Goal: Task Accomplishment & Management: Manage account settings

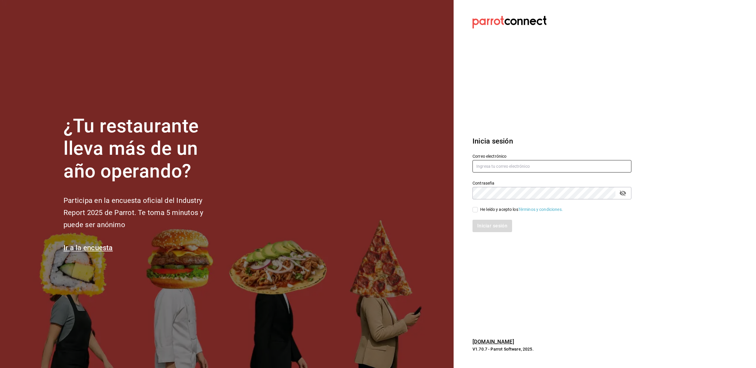
click at [506, 163] on input "text" at bounding box center [552, 166] width 159 height 12
paste input "cosecha@nayarit.com"
click at [486, 167] on input "cosecha@nayarit.com" at bounding box center [552, 166] width 159 height 12
type input "cosecha@nayarit.com"
click at [491, 212] on div "He leído y acepto los Términos y condiciones." at bounding box center [521, 210] width 83 height 6
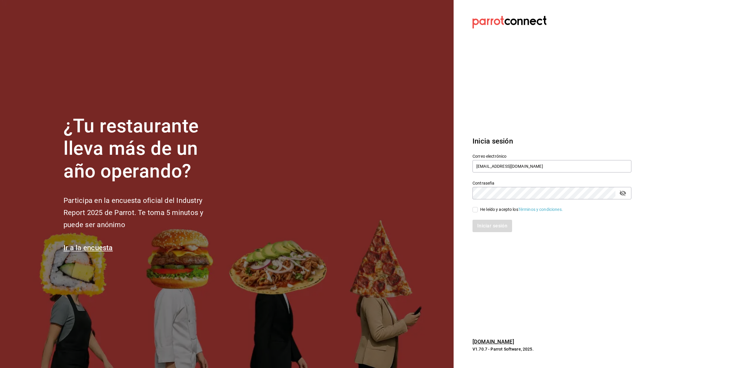
click at [478, 212] on input "He leído y acepto los Términos y condiciones." at bounding box center [475, 209] width 5 height 5
checkbox input "true"
click at [481, 227] on button "Iniciar sesión" at bounding box center [493, 226] width 40 height 12
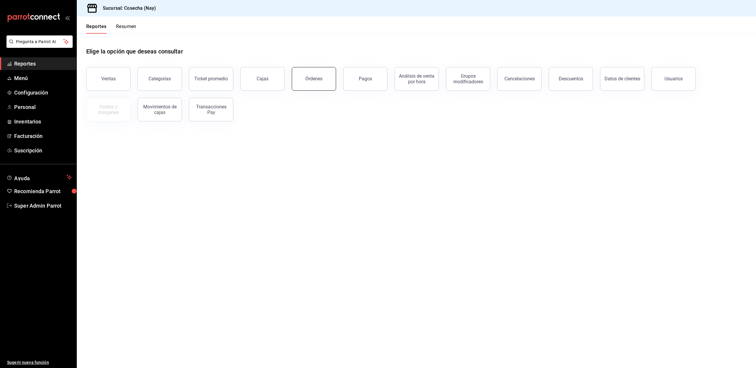
click at [315, 79] on div "Órdenes" at bounding box center [313, 79] width 17 height 6
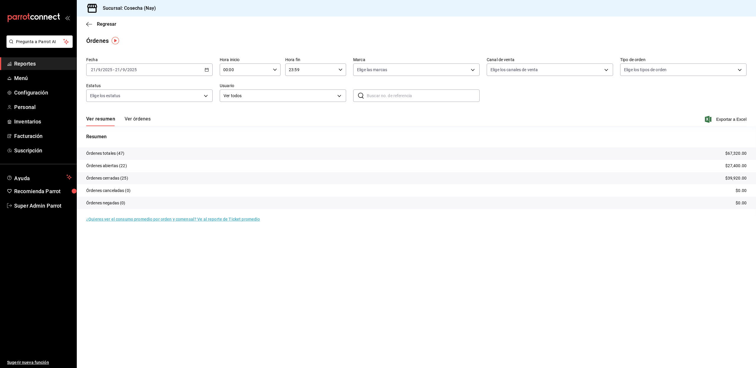
click at [140, 117] on button "Ver órdenes" at bounding box center [138, 121] width 26 height 10
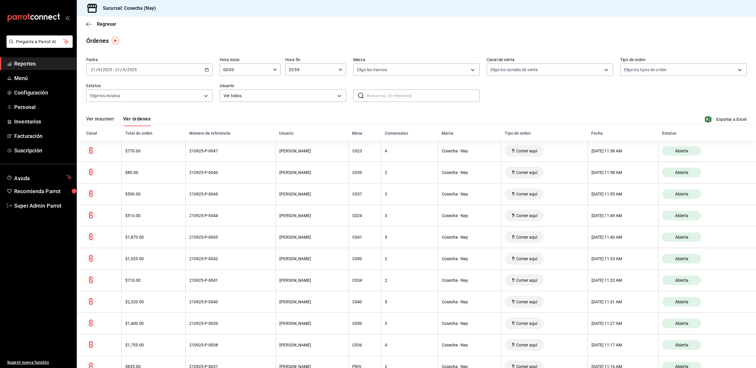
click at [570, 30] on div "Regresar" at bounding box center [417, 24] width 680 height 15
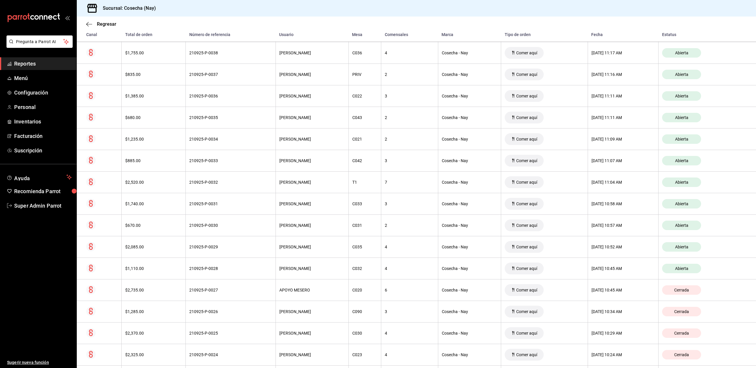
scroll to position [304, 0]
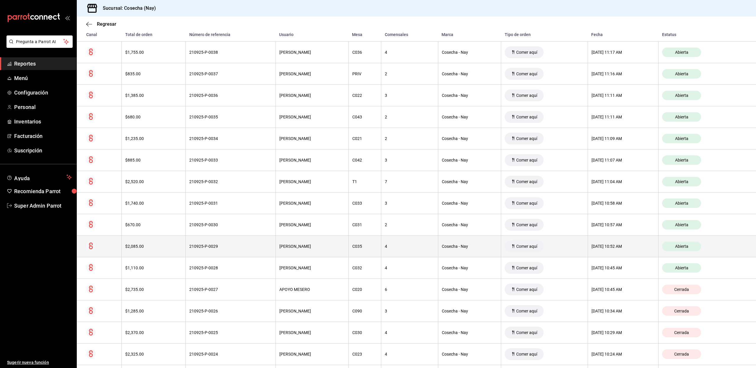
click at [667, 247] on div "Abierta" at bounding box center [681, 246] width 39 height 9
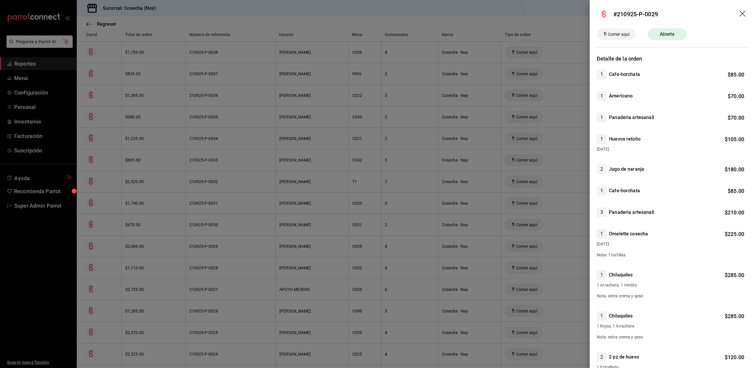
click at [740, 17] on icon "drag" at bounding box center [743, 14] width 7 height 7
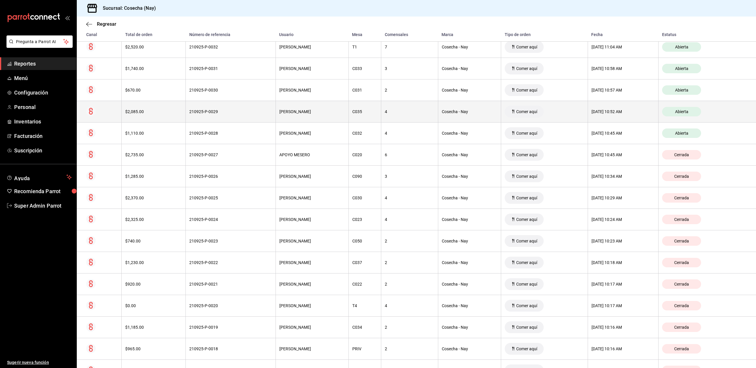
scroll to position [439, 0]
click at [202, 114] on div "210925-P-0029" at bounding box center [230, 111] width 83 height 5
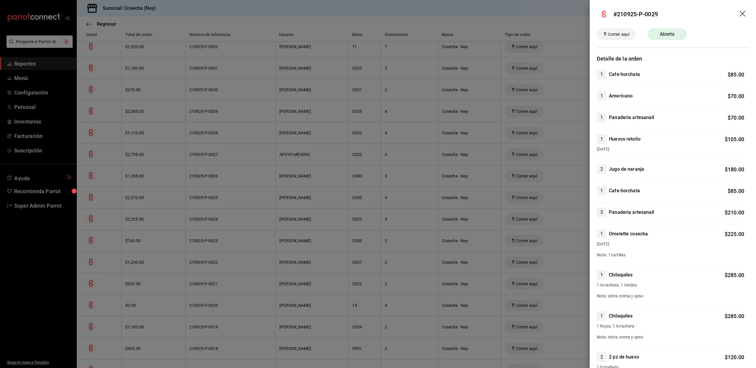
click at [740, 12] on icon "drag" at bounding box center [743, 14] width 7 height 7
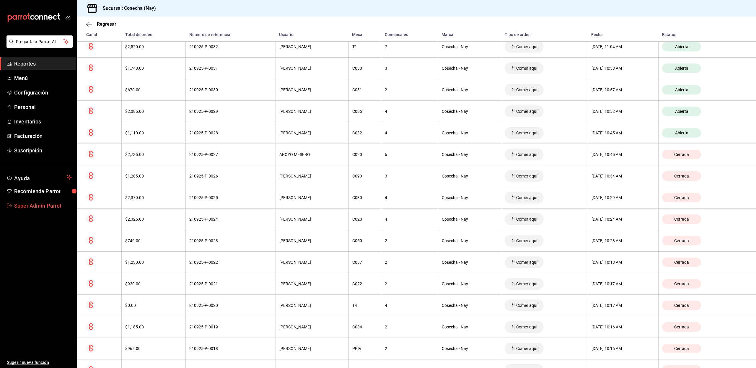
click at [19, 204] on span "Super Admin Parrot" at bounding box center [43, 206] width 58 height 8
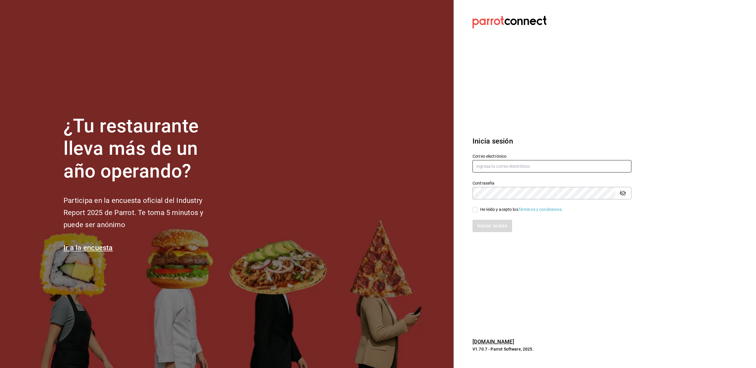
paste input "[EMAIL_ADDRESS][DOMAIN_NAME]"
click at [483, 169] on input "[EMAIL_ADDRESS][DOMAIN_NAME]" at bounding box center [552, 166] width 159 height 12
type input "[EMAIL_ADDRESS][DOMAIN_NAME]"
click at [479, 208] on span "He leído y acepto los Términos y condiciones." at bounding box center [520, 210] width 85 height 6
click at [478, 208] on input "He leído y acepto los Términos y condiciones." at bounding box center [475, 209] width 5 height 5
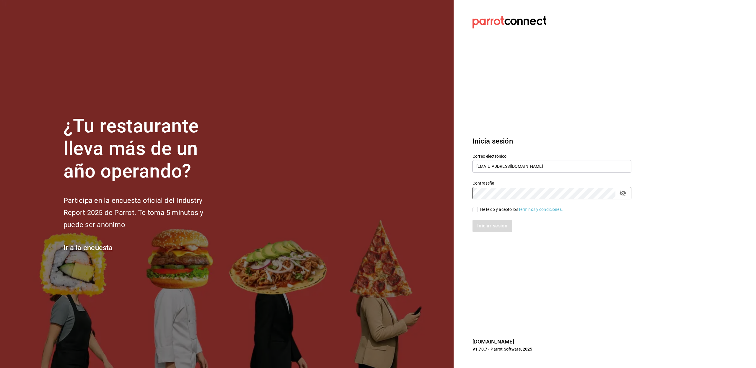
checkbox input "true"
click at [481, 223] on button "Iniciar sesión" at bounding box center [493, 226] width 40 height 12
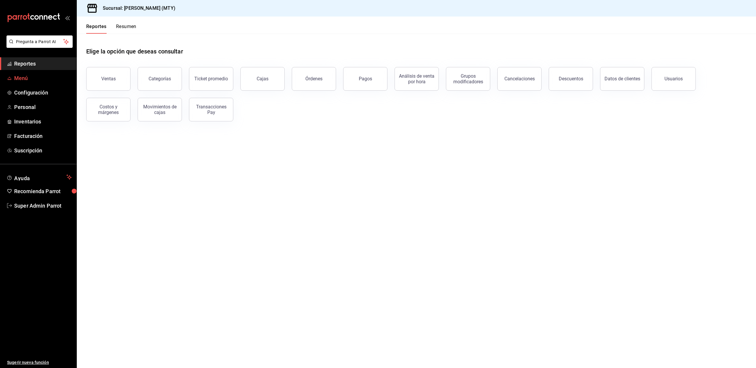
click at [26, 78] on span "Menú" at bounding box center [43, 78] width 58 height 8
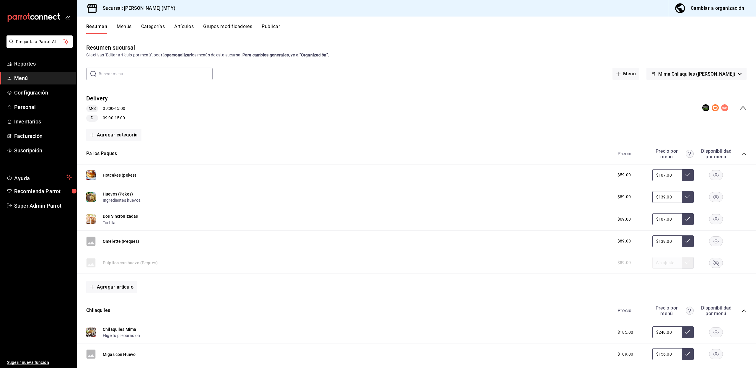
click at [189, 28] on button "Artículos" at bounding box center [183, 29] width 19 height 10
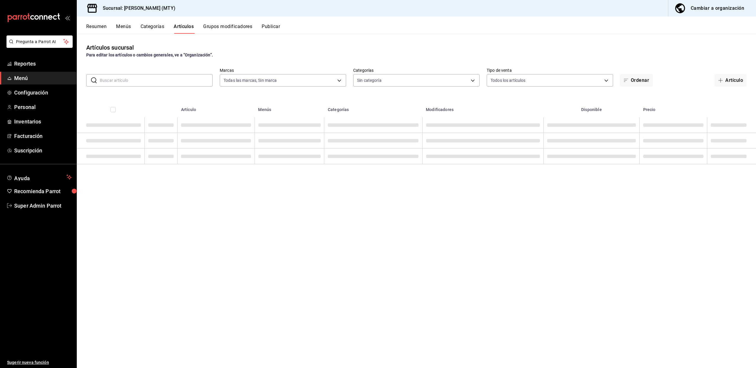
type input "1fb58a1a-d043-4d36-aa95-937b1e47da78"
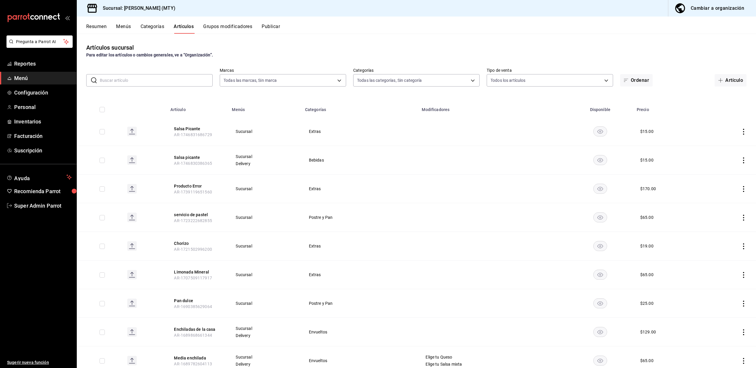
type input "7af22d3f-59bc-4e5c-84b9-fe628427c33b,e83156d5-1633-4676-a95b-b9a560b58353,b35ee…"
click at [184, 82] on input "text" at bounding box center [156, 80] width 113 height 12
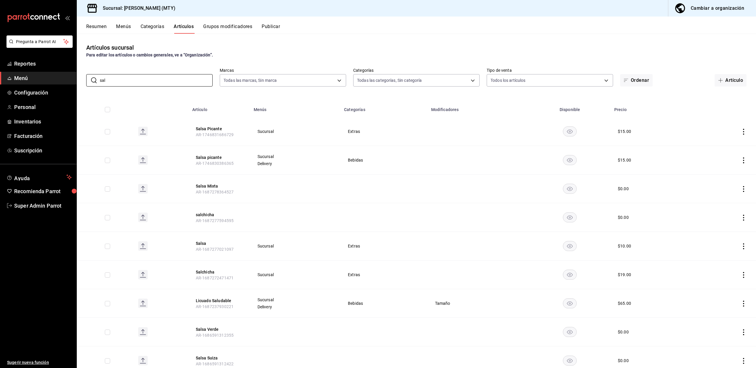
type input "salsa"
click at [201, 128] on button "Salsa Picante" at bounding box center [219, 129] width 47 height 6
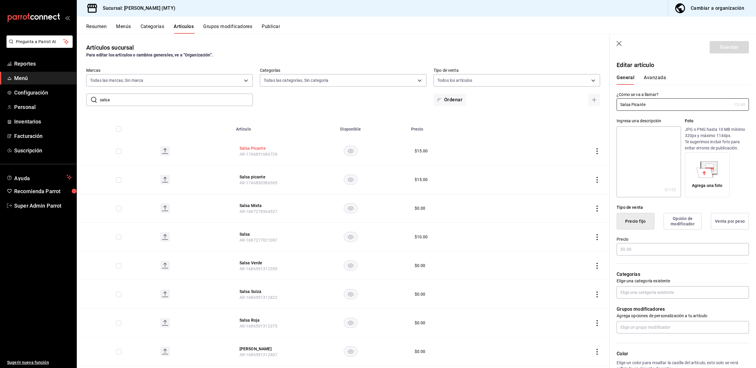
type input "$15.00"
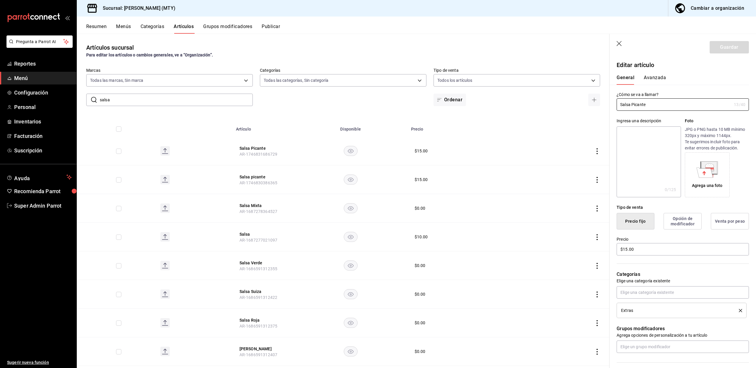
click at [621, 43] on icon "button" at bounding box center [620, 44] width 6 height 6
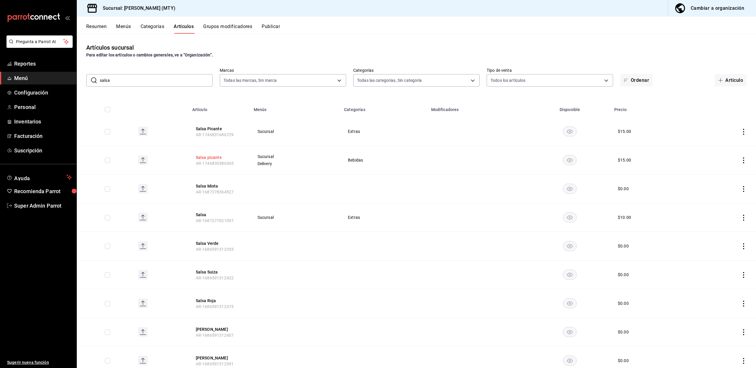
click at [204, 157] on button "Salsa picante" at bounding box center [219, 158] width 47 height 6
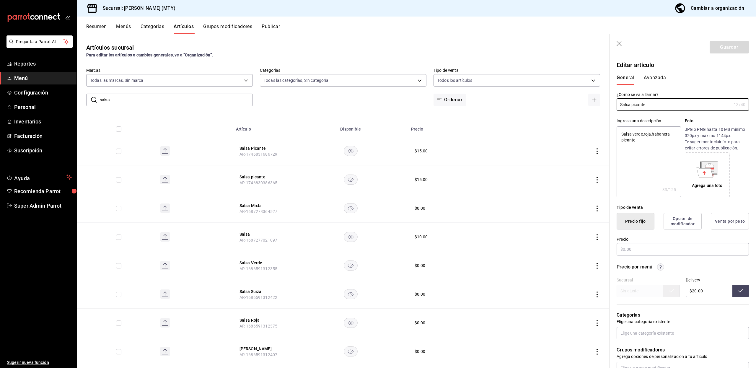
type textarea "x"
type input "$15.00"
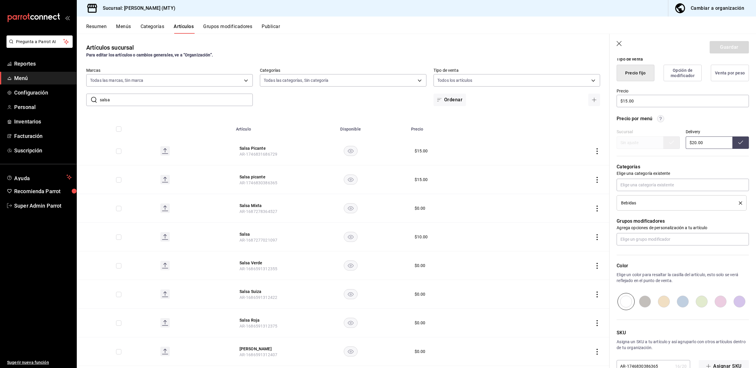
scroll to position [149, 0]
click at [648, 204] on div "Bebidas" at bounding box center [675, 202] width 109 height 4
click at [663, 202] on div "Bebidas" at bounding box center [675, 202] width 109 height 4
click at [660, 186] on input "text" at bounding box center [683, 184] width 132 height 12
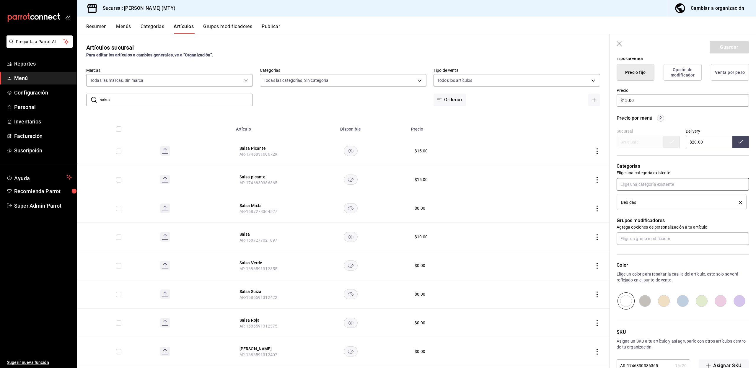
click at [647, 186] on input "text" at bounding box center [683, 184] width 132 height 12
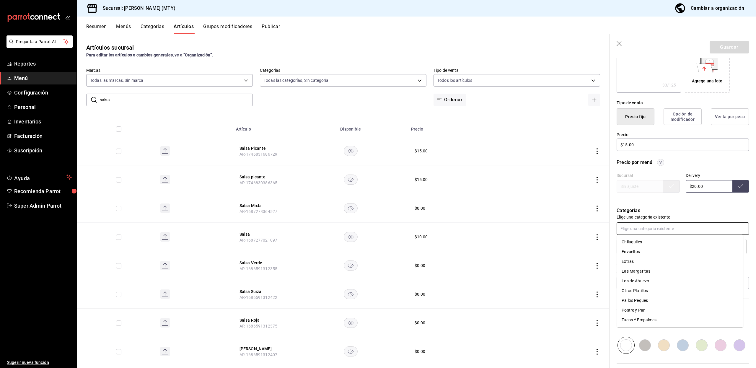
scroll to position [165, 0]
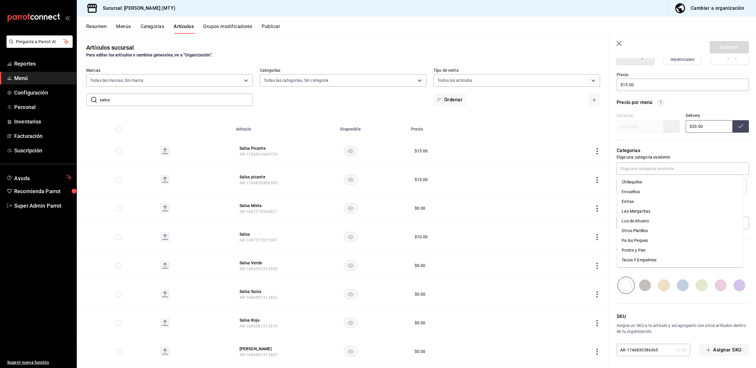
click at [612, 163] on div "Categorías Elige una categoría existente Bebidas" at bounding box center [679, 164] width 139 height 62
click at [621, 44] on icon "button" at bounding box center [620, 44] width 6 height 6
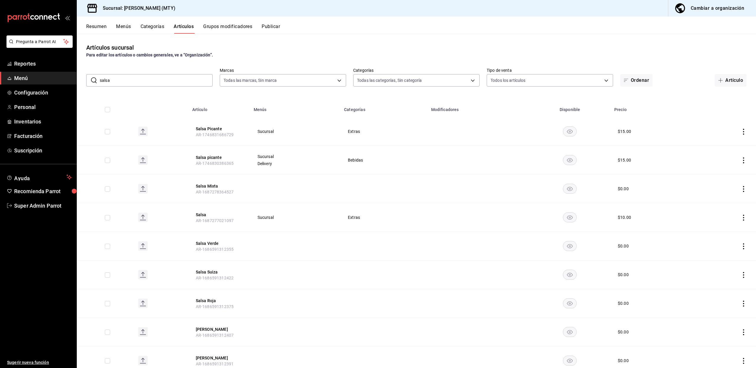
click at [159, 27] on button "Categorías" at bounding box center [153, 29] width 24 height 10
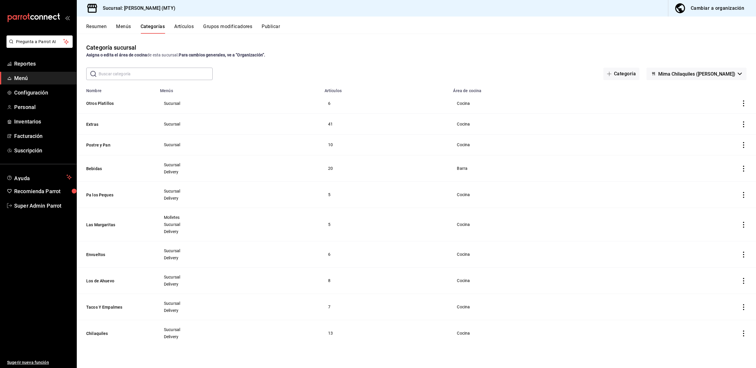
click at [152, 72] on input "text" at bounding box center [156, 74] width 114 height 12
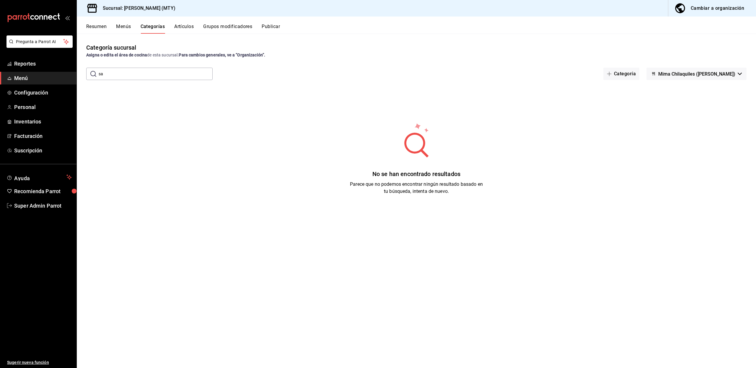
type input "s"
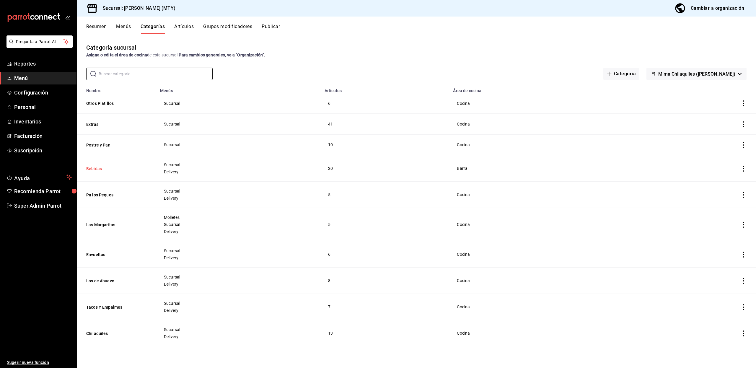
click at [95, 170] on button "Bebidas" at bounding box center [115, 169] width 59 height 6
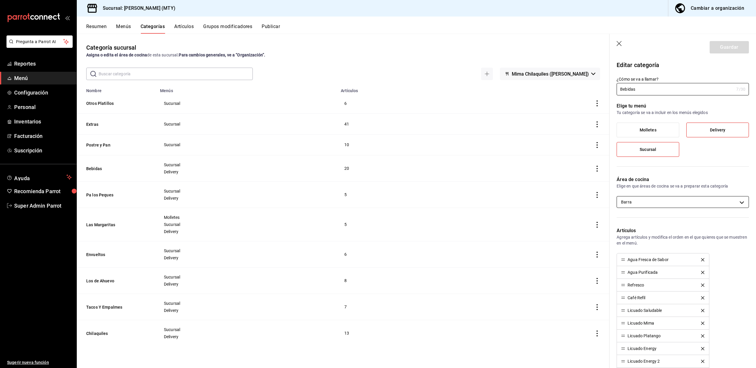
click at [678, 201] on body "Pregunta a Parrot AI Reportes Menú Configuración Personal Inventarios Facturaci…" at bounding box center [378, 184] width 756 height 368
click at [678, 201] on div at bounding box center [378, 184] width 756 height 368
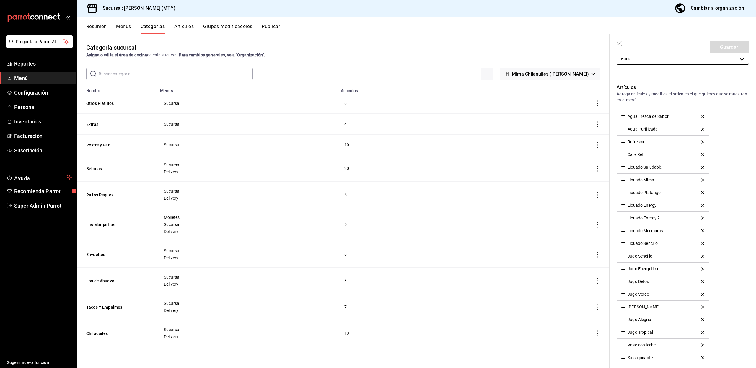
scroll to position [142, 0]
click at [89, 123] on button "Extras" at bounding box center [115, 124] width 59 height 6
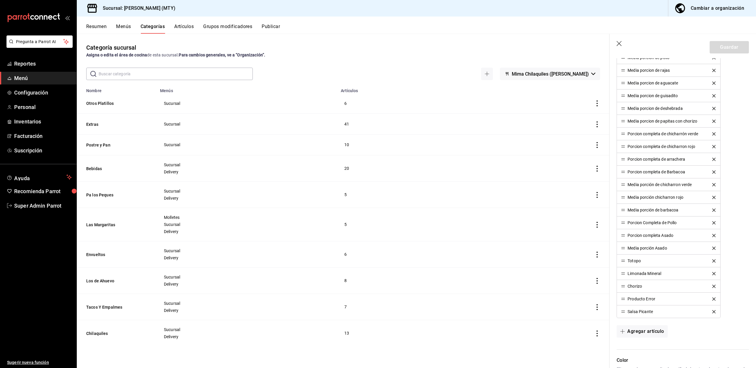
scroll to position [456, 0]
click at [96, 168] on button "Bebidas" at bounding box center [115, 169] width 59 height 6
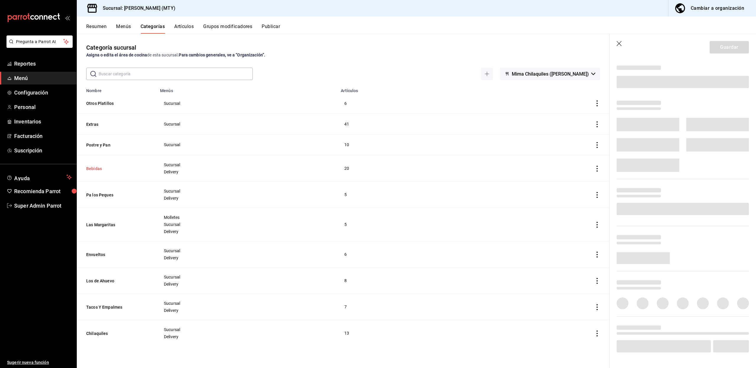
scroll to position [40, 0]
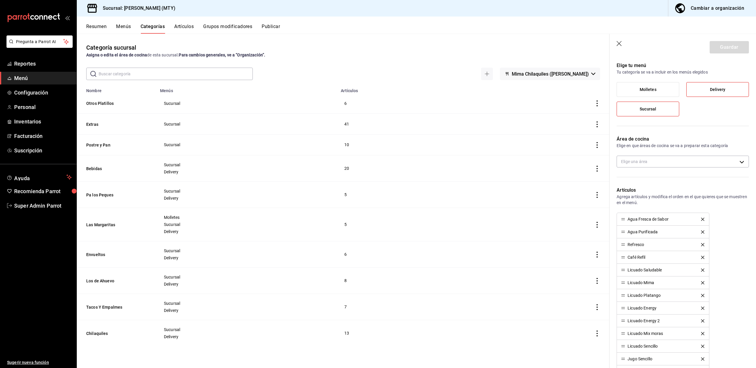
type input "df61a256-50b3-4bc7-8c89-f5d560964f49"
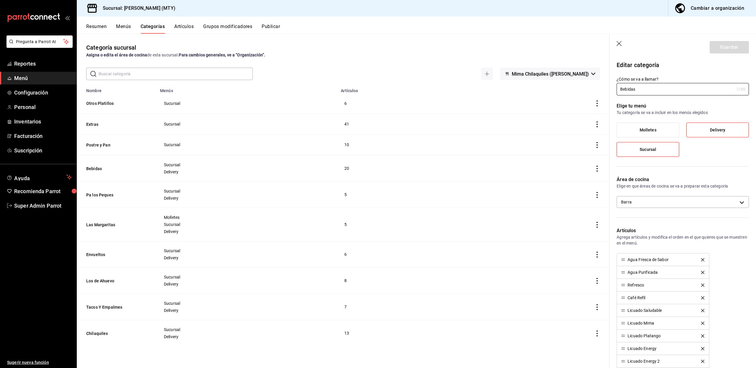
scroll to position [303, 0]
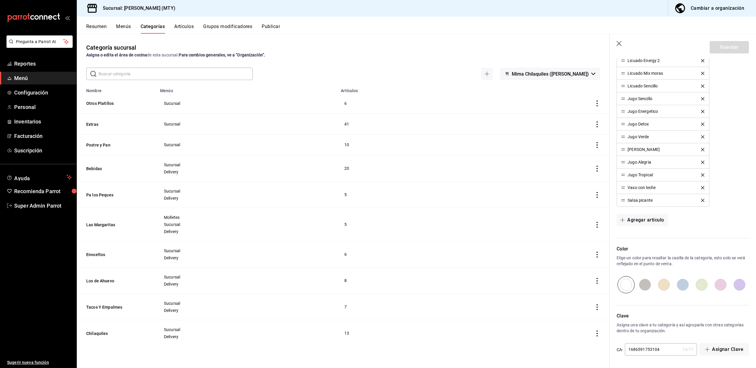
click at [701, 200] on icon "delete" at bounding box center [702, 200] width 3 height 3
click at [726, 44] on button "Guardar" at bounding box center [729, 47] width 39 height 12
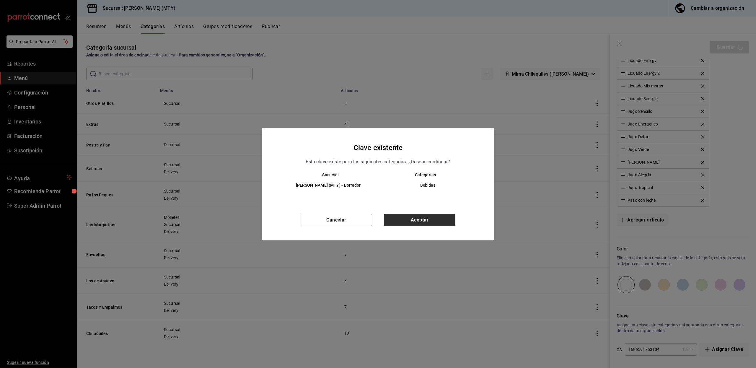
click at [420, 219] on button "Aceptar" at bounding box center [419, 220] width 71 height 12
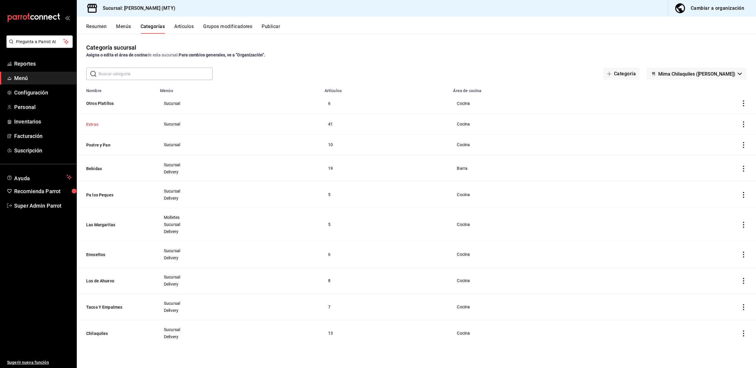
click at [96, 127] on button "Extras" at bounding box center [115, 124] width 59 height 6
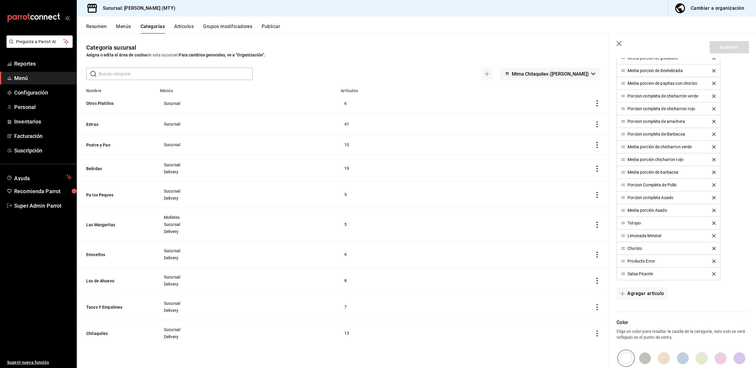
scroll to position [496, 0]
click at [647, 294] on button "Agregar artículo" at bounding box center [642, 292] width 51 height 12
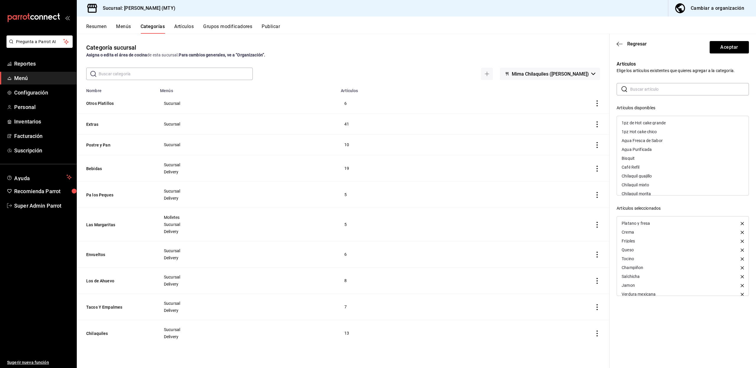
click at [661, 89] on input "text" at bounding box center [689, 89] width 119 height 12
type input "Salsa"
click at [642, 121] on div "Salsa picante" at bounding box center [683, 122] width 132 height 9
click at [721, 50] on button "Aceptar" at bounding box center [729, 47] width 39 height 12
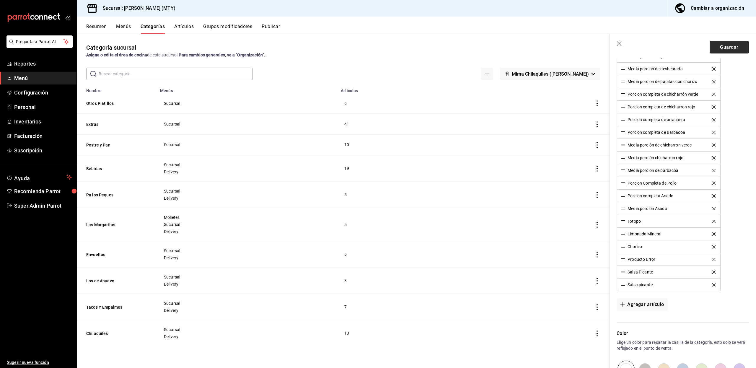
click at [710, 46] on button "Guardar" at bounding box center [729, 47] width 39 height 12
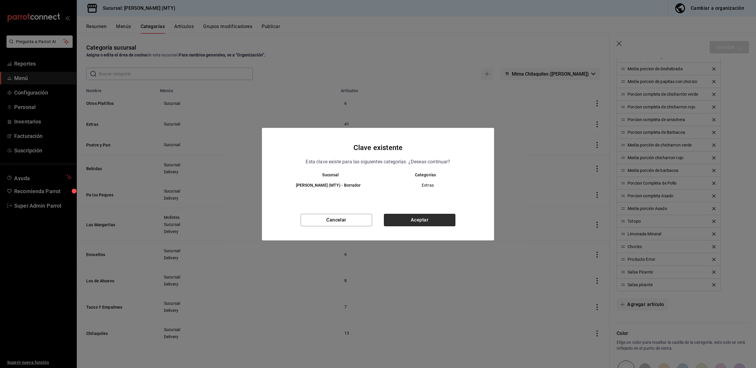
click at [440, 217] on button "Aceptar" at bounding box center [419, 220] width 71 height 12
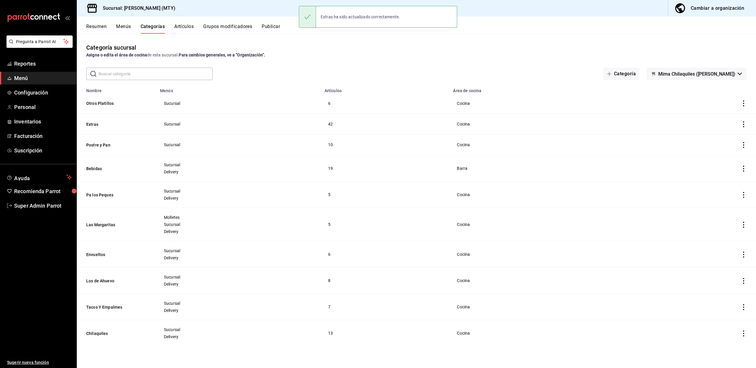
click at [188, 25] on button "Artículos" at bounding box center [183, 29] width 19 height 10
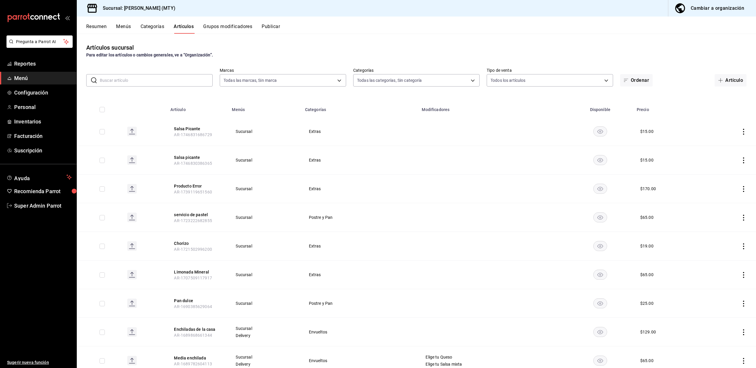
type input "1fb58a1a-d043-4d36-aa95-937b1e47da78"
type input "7af22d3f-59bc-4e5c-84b9-fe628427c33b,e83156d5-1633-4676-a95b-b9a560b58353,b35ee…"
click at [153, 78] on input "text" at bounding box center [156, 80] width 113 height 12
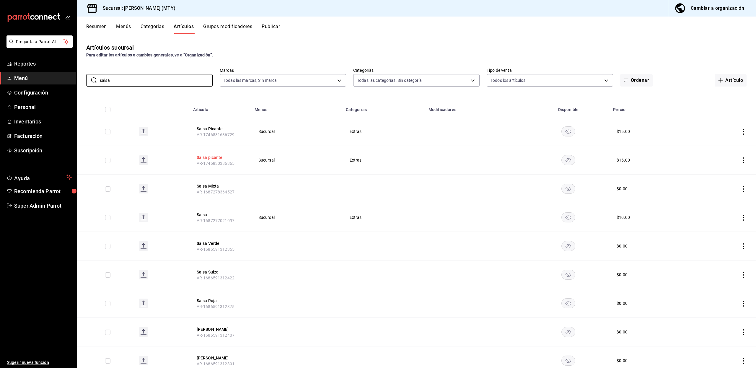
type input "salsa"
click at [206, 157] on button "Salsa picante" at bounding box center [220, 158] width 47 height 6
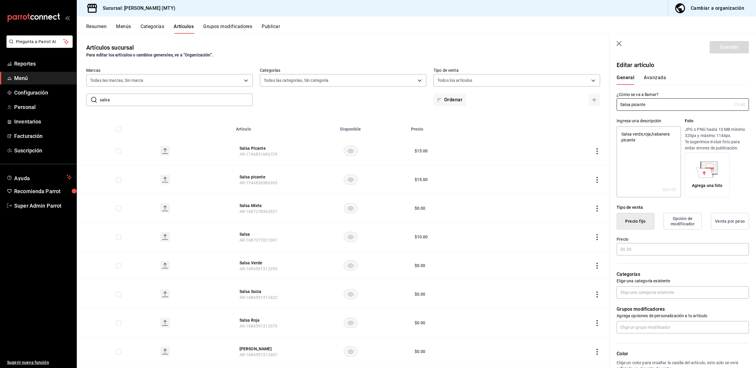
type textarea "x"
type input "$15.00"
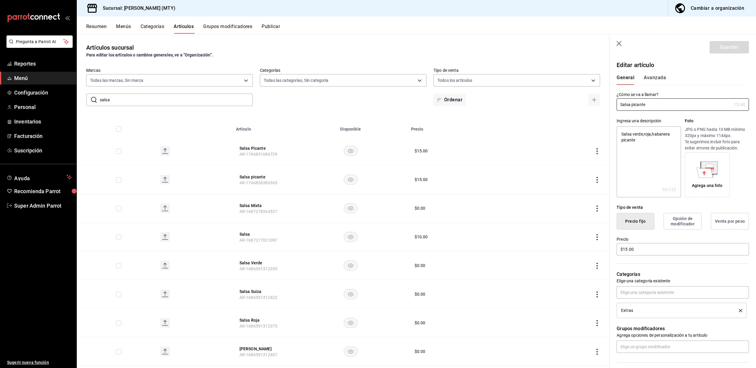
scroll to position [124, 0]
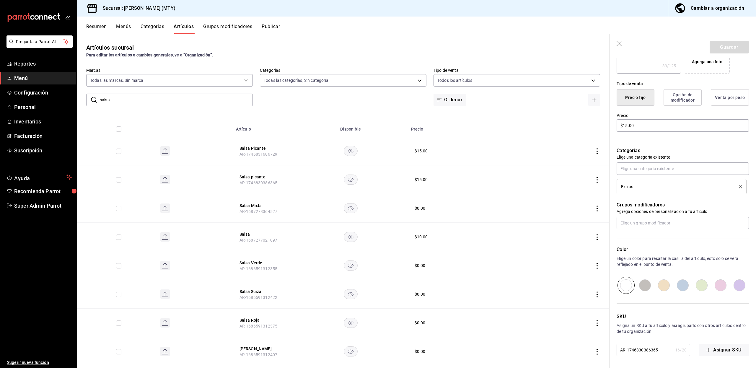
click at [620, 44] on icon "button" at bounding box center [620, 44] width 6 height 6
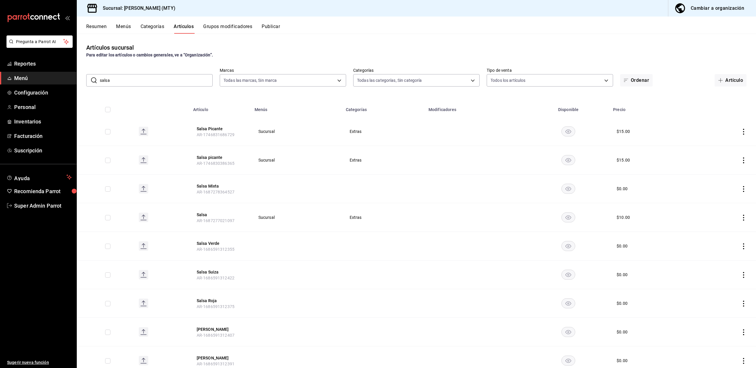
click at [157, 29] on button "Categorías" at bounding box center [153, 29] width 24 height 10
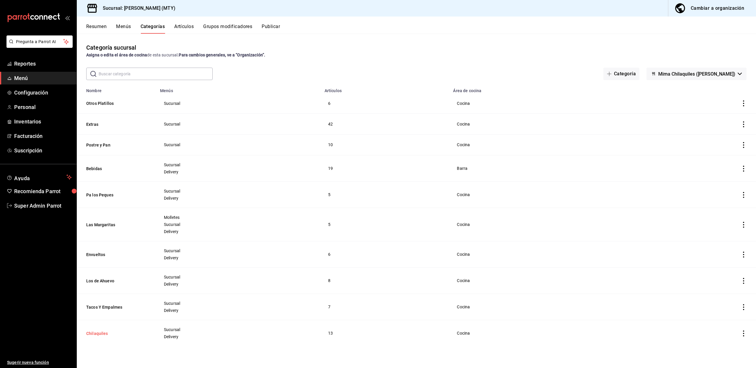
click at [102, 334] on button "Chilaquiles" at bounding box center [115, 334] width 59 height 6
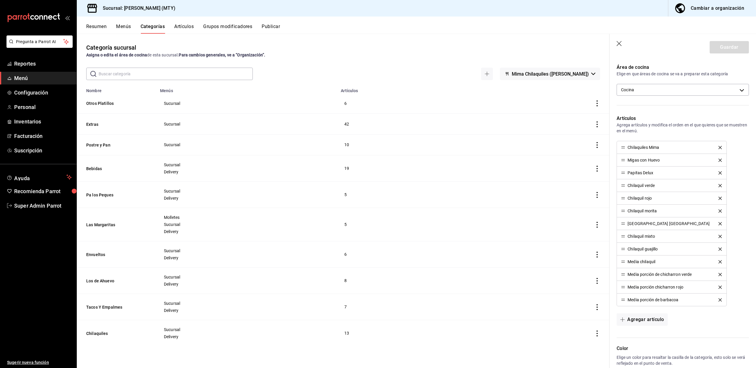
scroll to position [117, 0]
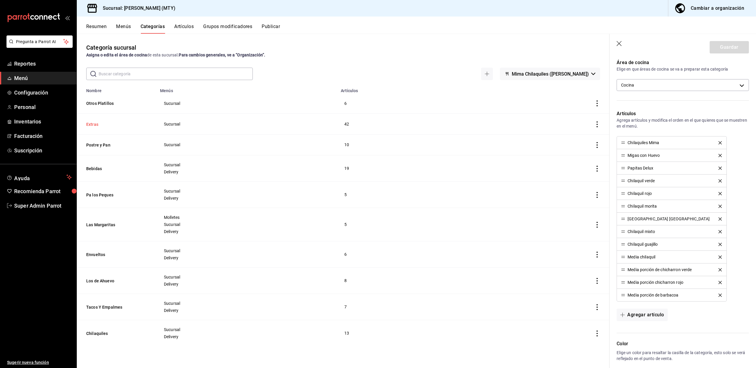
click at [96, 123] on button "Extras" at bounding box center [115, 124] width 59 height 6
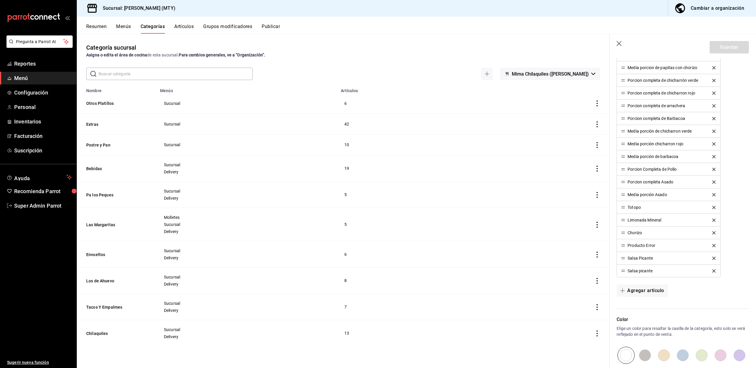
scroll to position [511, 0]
click at [620, 43] on icon "button" at bounding box center [620, 44] width 6 height 6
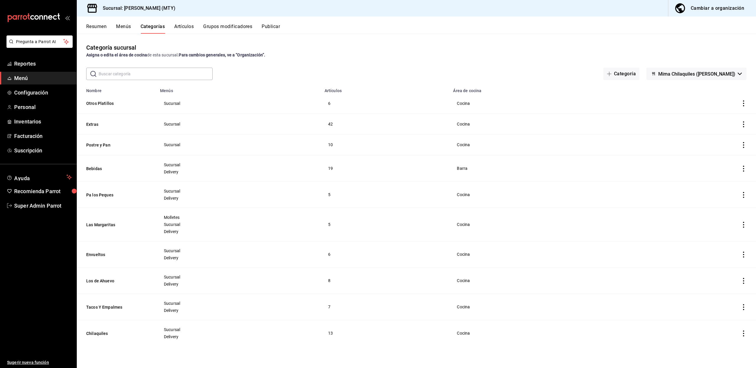
click at [183, 30] on button "Artículos" at bounding box center [183, 29] width 19 height 10
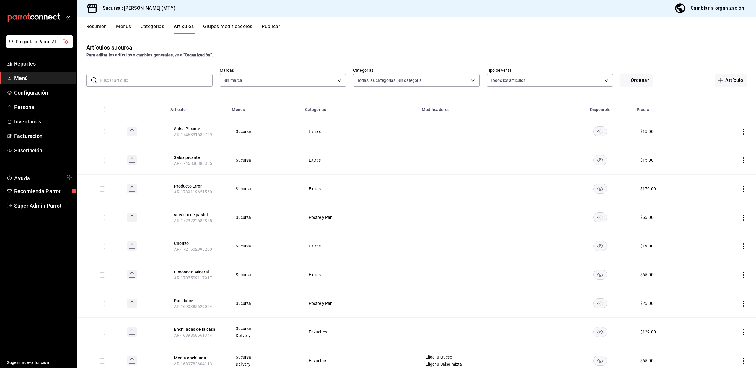
type input "7af22d3f-59bc-4e5c-84b9-fe628427c33b,e83156d5-1633-4676-a95b-b9a560b58353,b35ee…"
type input "1fb58a1a-d043-4d36-aa95-937b1e47da78"
click at [161, 77] on input "text" at bounding box center [156, 80] width 113 height 12
click at [265, 51] on div "Artículos sucursal Para editar los artículos o cambios generales, ve a “Organiz…" at bounding box center [417, 50] width 680 height 15
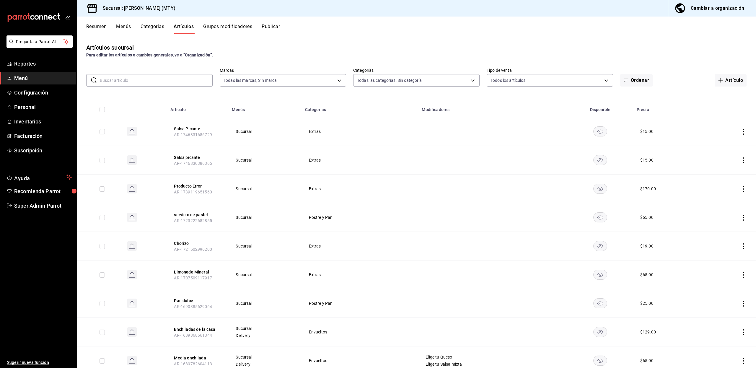
click at [186, 125] on th "Salsa Picante AR-1746831686729" at bounding box center [197, 131] width 61 height 29
click at [182, 128] on button "Salsa Picante" at bounding box center [197, 129] width 47 height 6
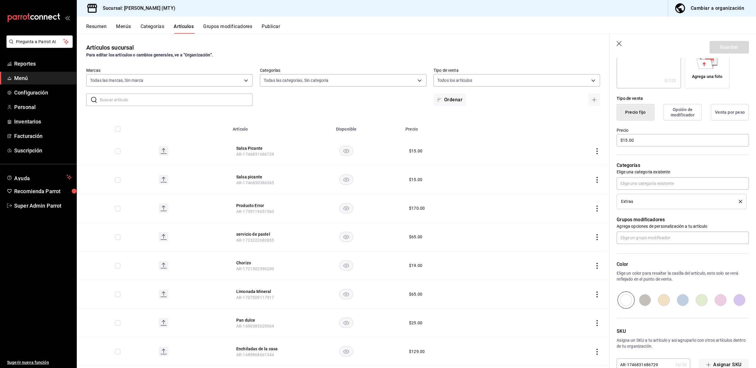
scroll to position [124, 0]
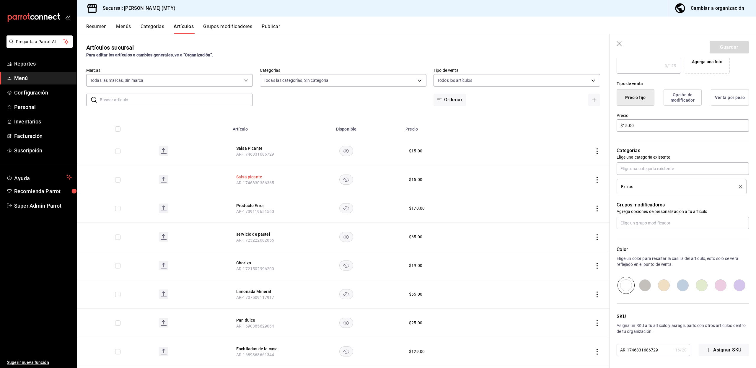
click at [239, 177] on button "Salsa picante" at bounding box center [259, 177] width 47 height 6
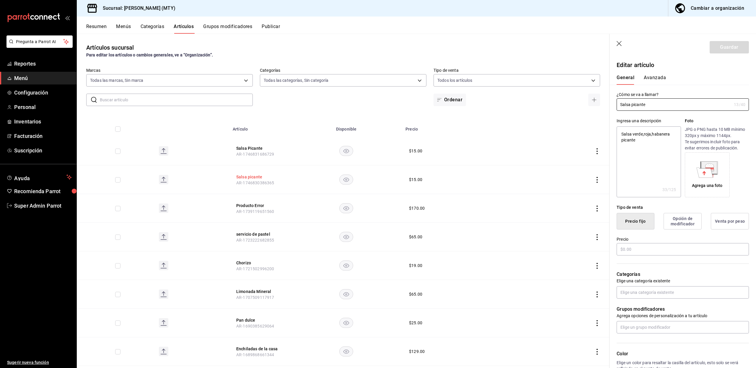
type textarea "x"
type input "$15.00"
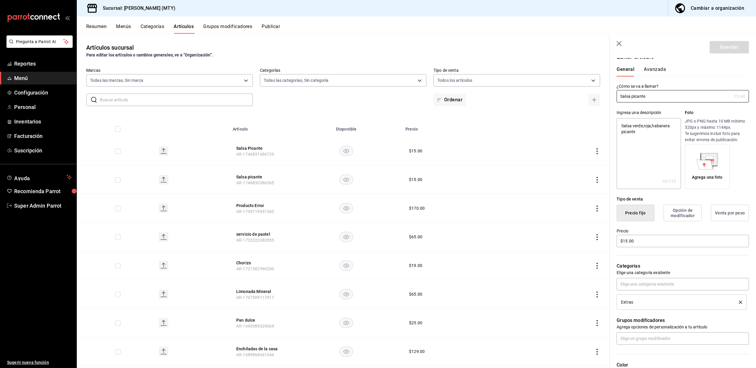
scroll to position [9, 0]
click at [251, 147] on button "Salsa Picante" at bounding box center [259, 148] width 47 height 6
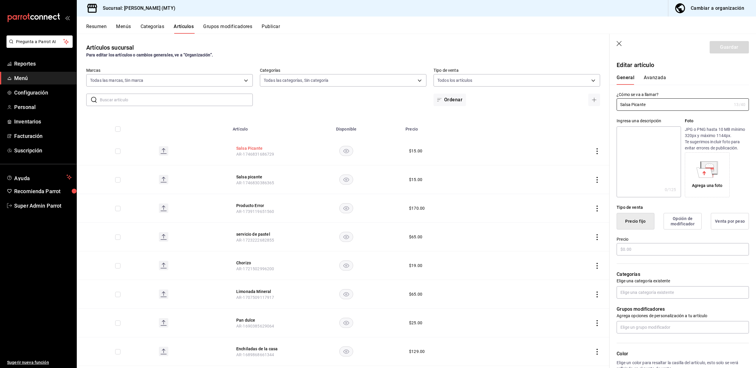
type input "$15.00"
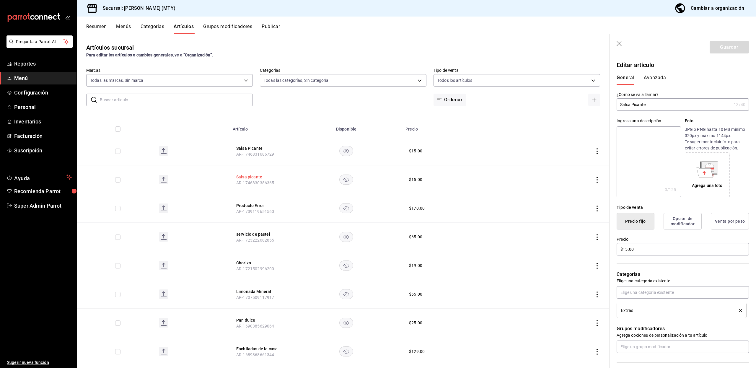
click at [248, 176] on button "Salsa picante" at bounding box center [259, 177] width 47 height 6
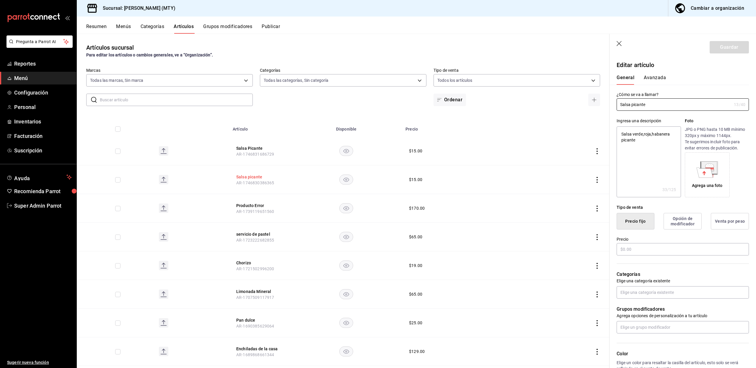
type textarea "x"
type input "$15.00"
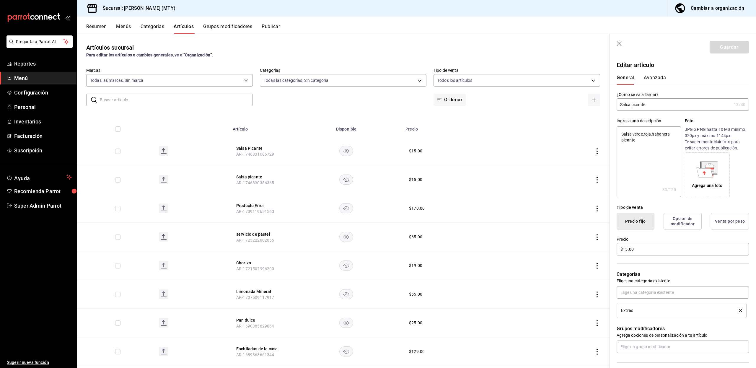
click at [365, 51] on div "Artículos sucursal Para editar los artículos o cambios generales, ve a “Organiz…" at bounding box center [343, 50] width 533 height 15
click at [616, 42] on header "Guardar" at bounding box center [683, 46] width 147 height 24
click at [620, 43] on icon "button" at bounding box center [620, 44] width 6 height 6
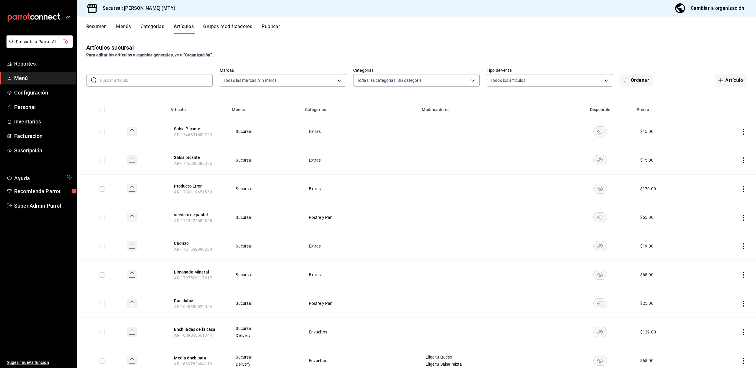
click at [178, 83] on input "text" at bounding box center [156, 80] width 113 height 12
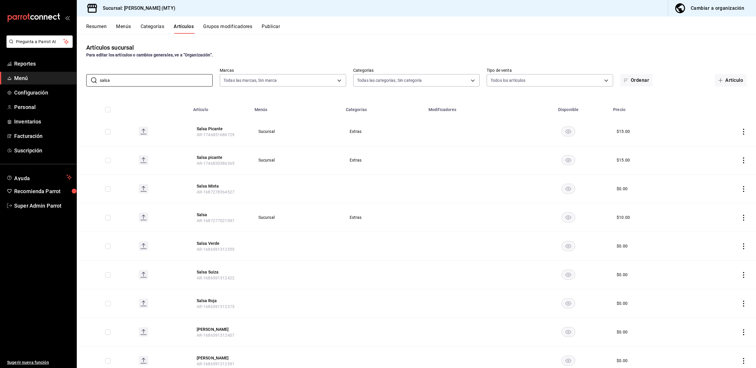
drag, startPoint x: 156, startPoint y: 82, endPoint x: 58, endPoint y: 79, distance: 98.4
click at [58, 79] on div "Pregunta a Parrot AI Reportes Menú Configuración Personal Inventarios Facturaci…" at bounding box center [378, 184] width 756 height 368
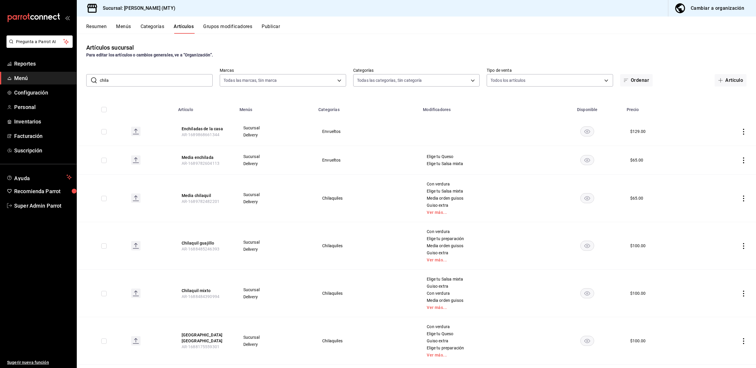
click at [86, 251] on td at bounding box center [102, 246] width 50 height 48
drag, startPoint x: 120, startPoint y: 83, endPoint x: 87, endPoint y: 79, distance: 33.6
click at [87, 79] on div "​ chila ​" at bounding box center [149, 80] width 126 height 12
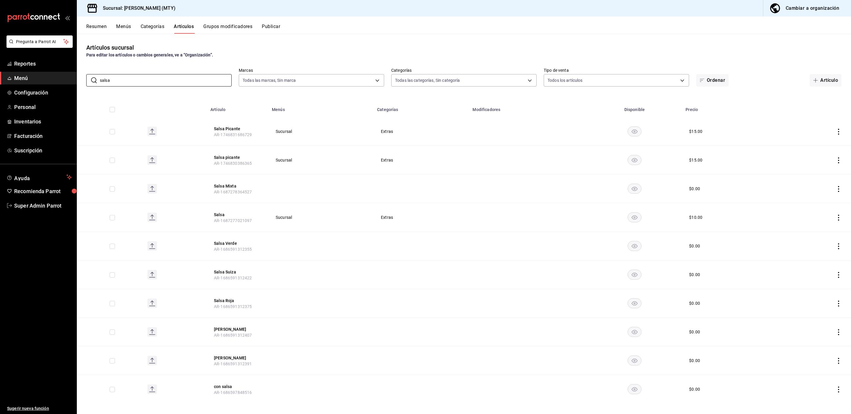
type input "salsa"
drag, startPoint x: 737, startPoint y: 1, endPoint x: 86, endPoint y: 264, distance: 701.9
click at [86, 264] on td at bounding box center [110, 275] width 66 height 29
click at [218, 215] on button "Salsa" at bounding box center [237, 215] width 47 height 6
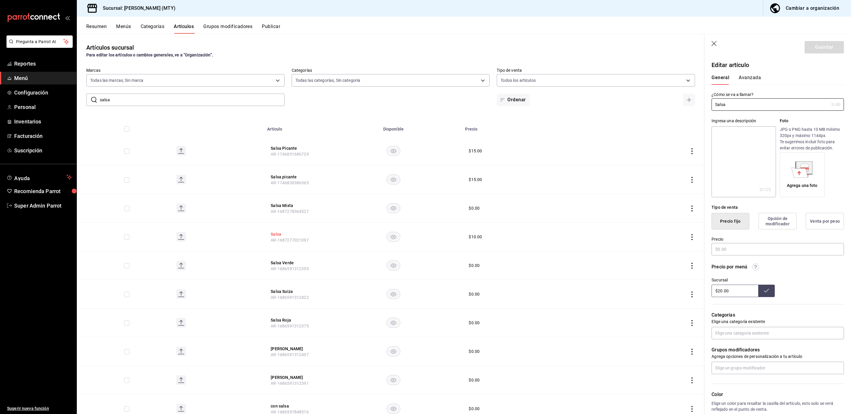
type input "$10.00"
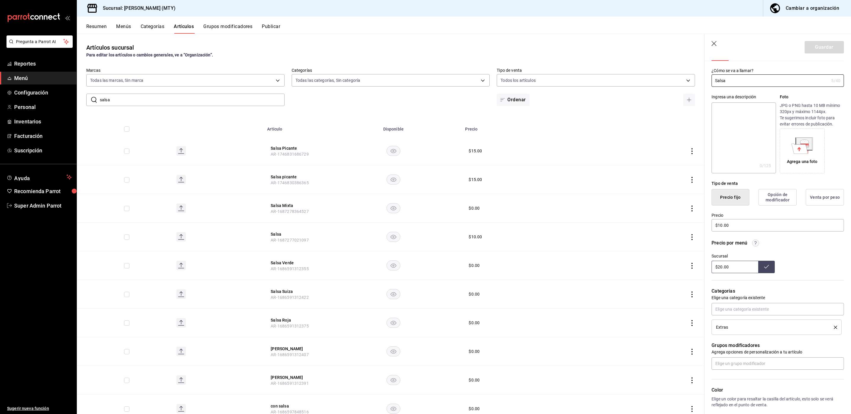
scroll to position [24, 0]
click at [714, 45] on icon "button" at bounding box center [714, 44] width 6 height 6
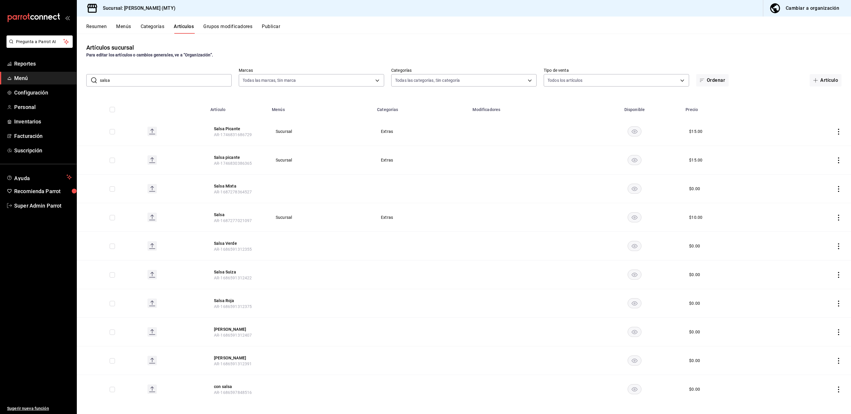
click at [152, 27] on button "Categorías" at bounding box center [153, 29] width 24 height 10
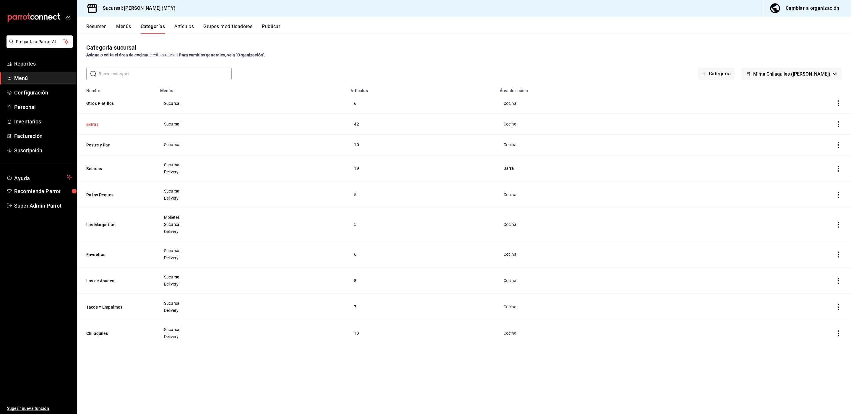
click at [94, 126] on button "Extras" at bounding box center [115, 124] width 59 height 6
